Goal: Communication & Community: Answer question/provide support

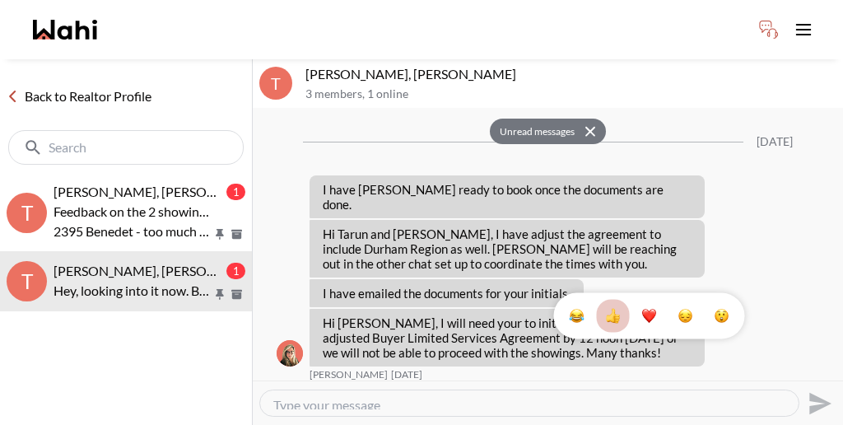
scroll to position [1582, 0]
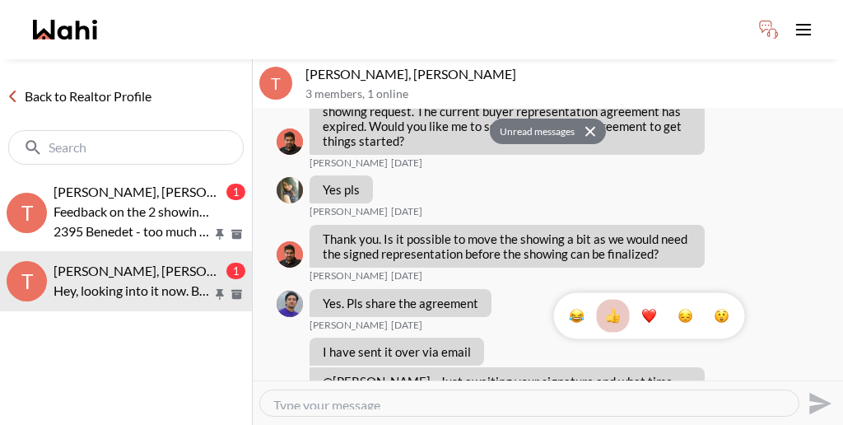
click at [478, 291] on div "1" at bounding box center [548, 245] width 591 height 272
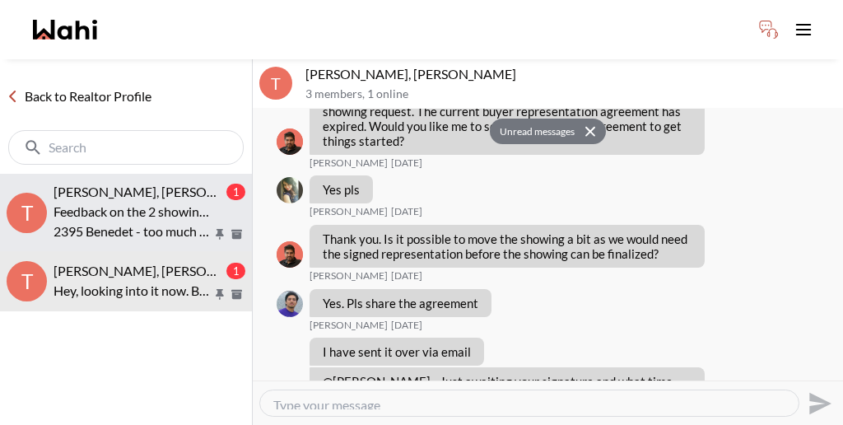
click at [129, 202] on p "Feedback on the 2 showings [DATE]: 2446 Poplar - move in ready and decent layou…" at bounding box center [133, 212] width 159 height 20
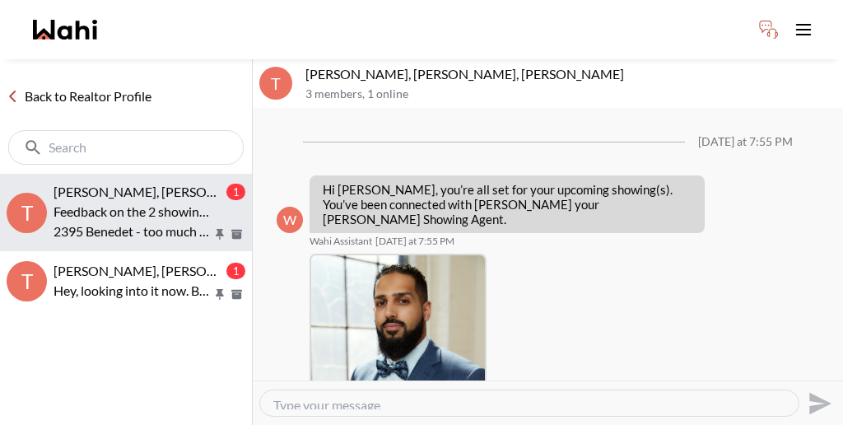
scroll to position [620, 0]
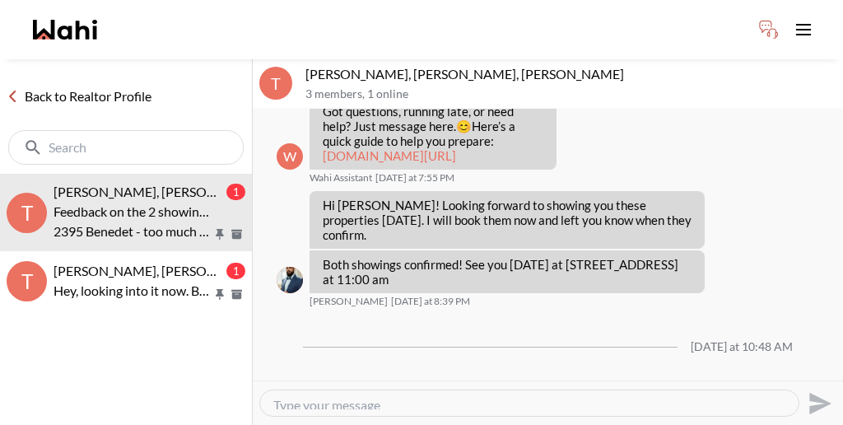
drag, startPoint x: 758, startPoint y: 228, endPoint x: 749, endPoint y: 329, distance: 101.7
click at [749, 330] on div "Mark as unread Delete" at bounding box center [548, 245] width 591 height 272
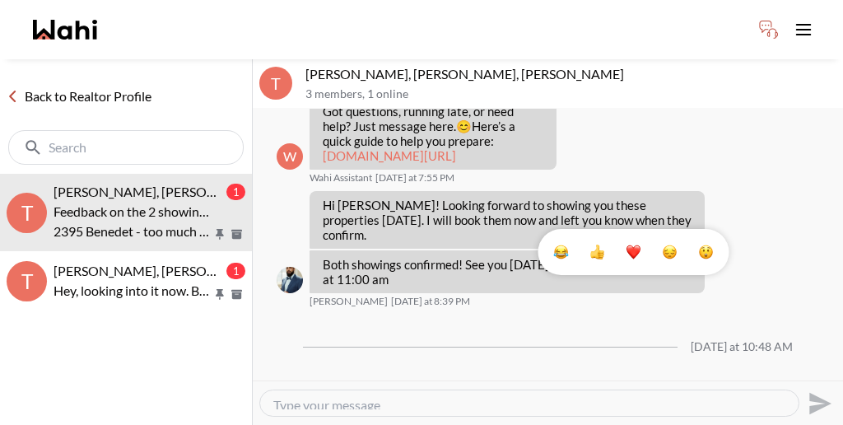
click at [610, 242] on button "Select Reaction: Thumbs up" at bounding box center [598, 252] width 33 height 33
